Goal: Information Seeking & Learning: Check status

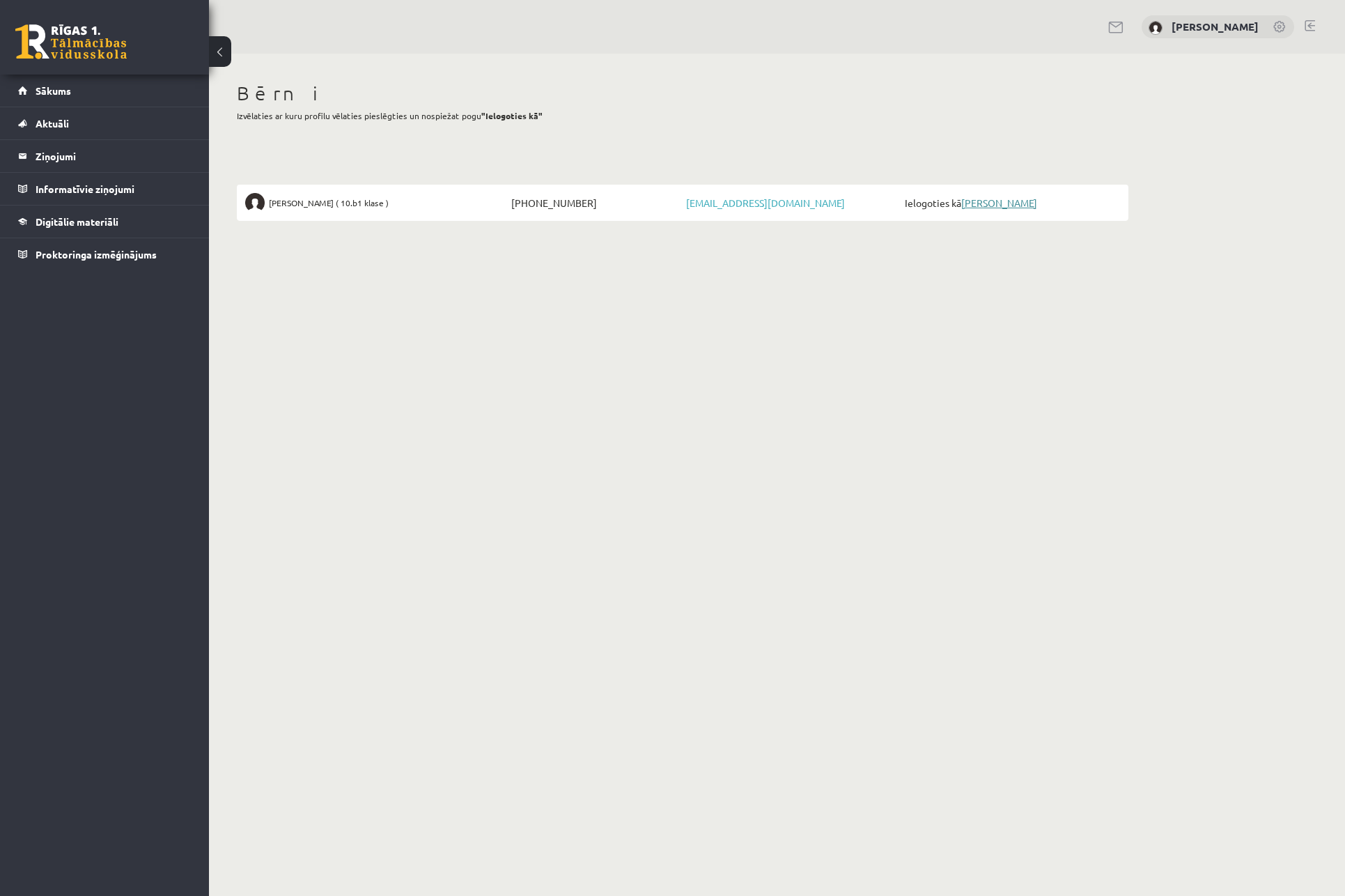
click at [996, 202] on link "[PERSON_NAME]" at bounding box center [999, 203] width 76 height 13
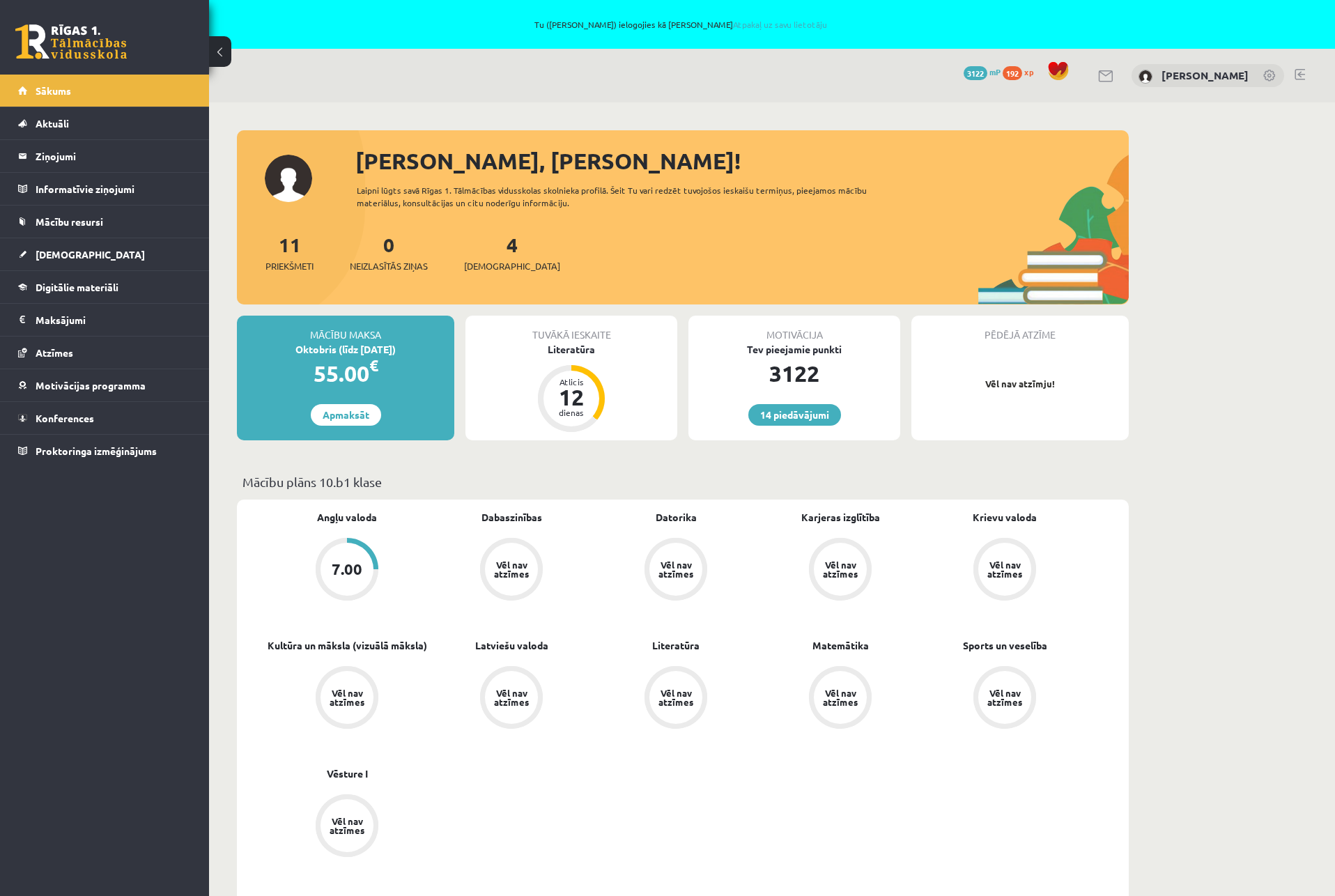
click at [598, 371] on div "Tuvākā ieskaite [GEOGRAPHIC_DATA] Atlicis 12 dienas" at bounding box center [571, 377] width 212 height 125
click at [579, 399] on div "12" at bounding box center [571, 396] width 42 height 22
